Goal: Task Accomplishment & Management: Manage account settings

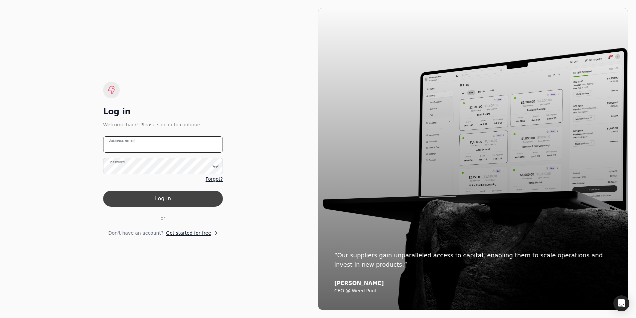
type email "[PERSON_NAME][EMAIL_ADDRESS][DOMAIN_NAME]"
click at [154, 197] on button "Log in" at bounding box center [163, 198] width 120 height 16
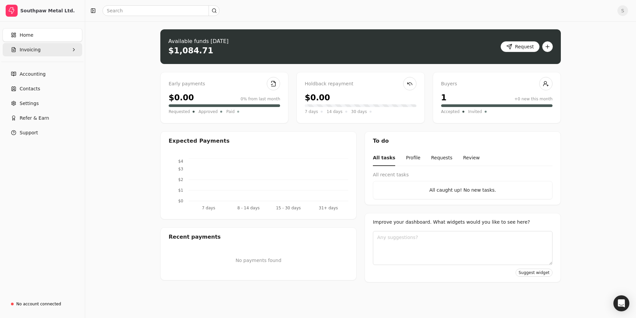
click at [35, 50] on span "Invoicing" at bounding box center [30, 49] width 21 height 7
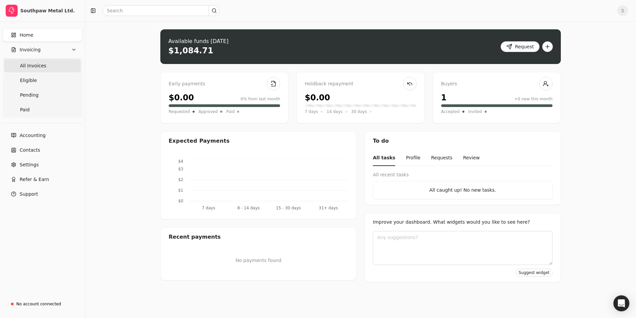
click at [31, 66] on span "All Invoices" at bounding box center [33, 65] width 26 height 7
